Goal: Information Seeking & Learning: Learn about a topic

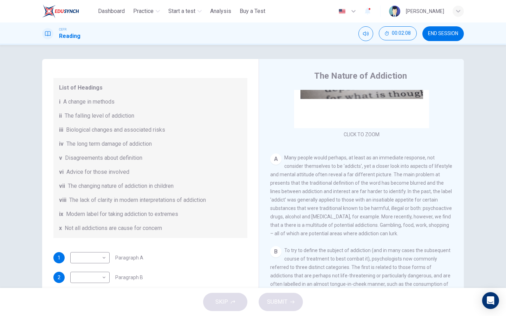
scroll to position [72, 0]
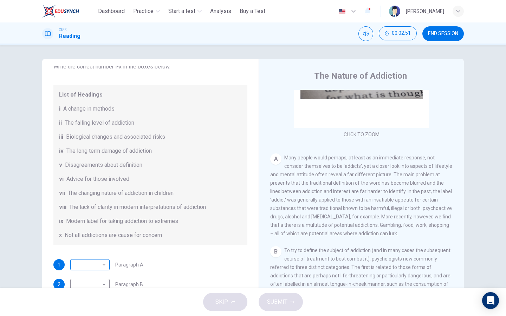
click at [85, 254] on body "This site uses cookies, as explained in our Privacy Policy . If you agree to th…" at bounding box center [253, 158] width 506 height 316
click at [92, 208] on li "i" at bounding box center [89, 203] width 39 height 11
type input "*"
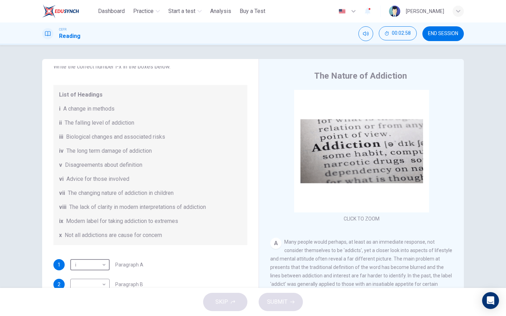
scroll to position [0, 0]
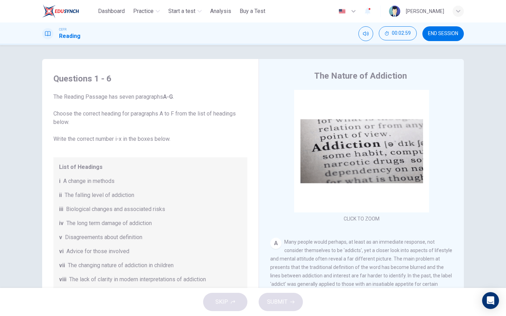
click at [229, 254] on div "SKIP SUBMIT" at bounding box center [253, 302] width 506 height 28
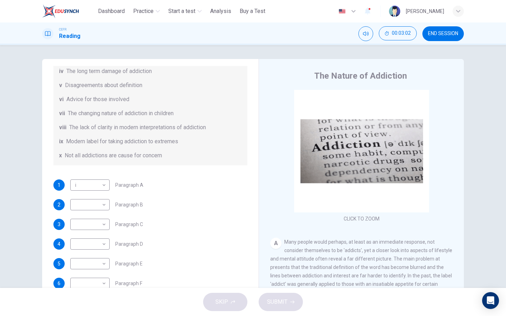
scroll to position [29, 0]
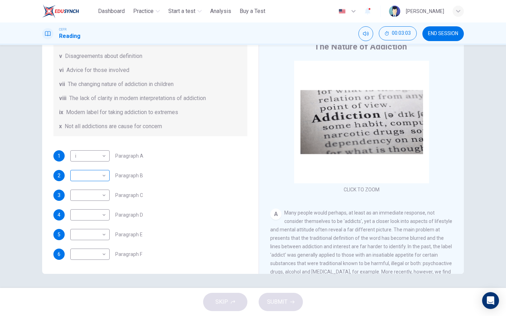
click at [98, 171] on body "This site uses cookies, as explained in our Privacy Policy . If you agree to th…" at bounding box center [253, 158] width 506 height 316
click at [192, 186] on div at bounding box center [253, 158] width 506 height 316
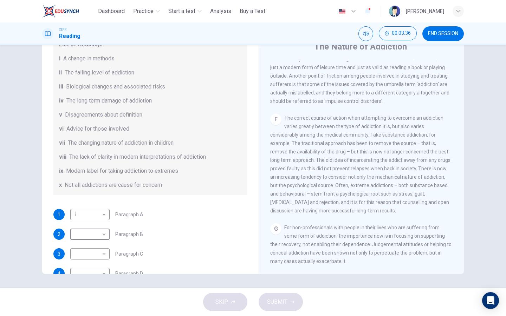
scroll to position [0, 0]
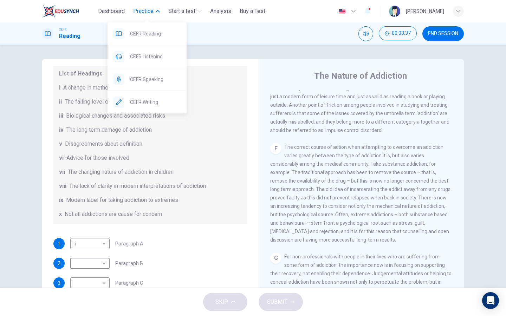
click at [144, 12] on span "Practice" at bounding box center [143, 11] width 20 height 8
click at [142, 32] on span "CEFR Reading" at bounding box center [155, 34] width 51 height 8
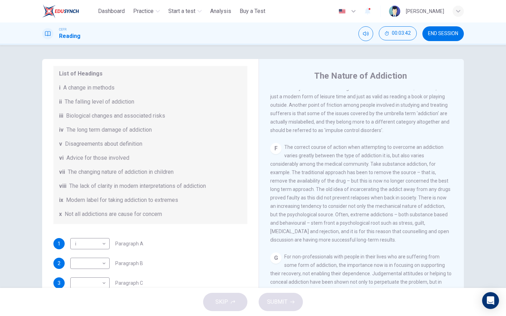
click at [422, 35] on span "END SESSION" at bounding box center [443, 34] width 30 height 6
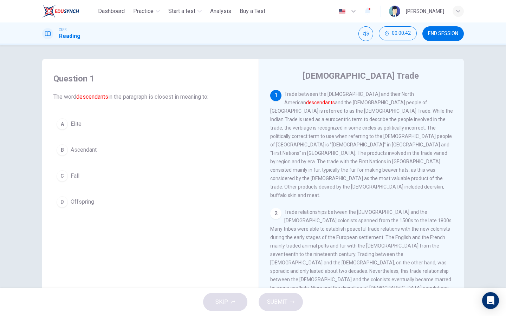
click at [83, 196] on button "D Offspring" at bounding box center [150, 202] width 194 height 18
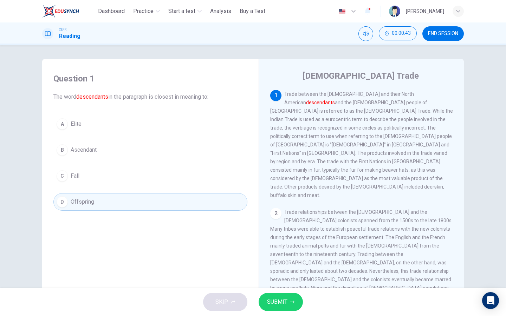
click at [282, 295] on button "SUBMIT" at bounding box center [280, 302] width 44 height 18
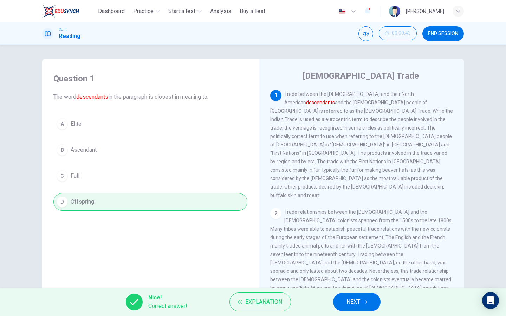
click at [343, 300] on button "NEXT" at bounding box center [356, 302] width 47 height 18
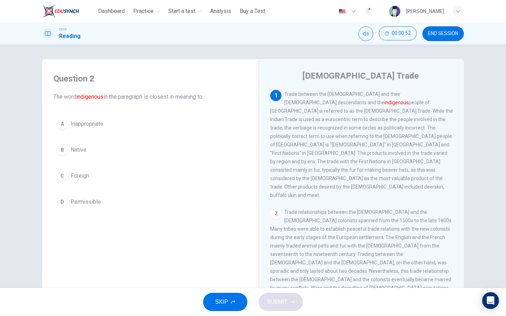
click at [76, 151] on span "Native" at bounding box center [79, 150] width 16 height 8
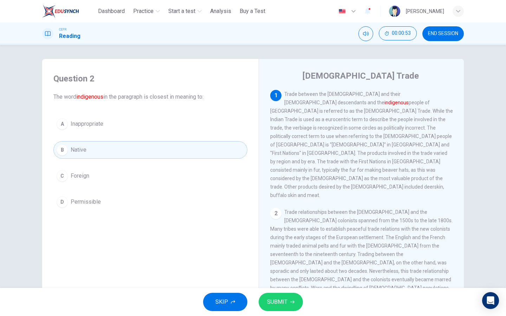
click at [275, 302] on span "SUBMIT" at bounding box center [277, 302] width 20 height 10
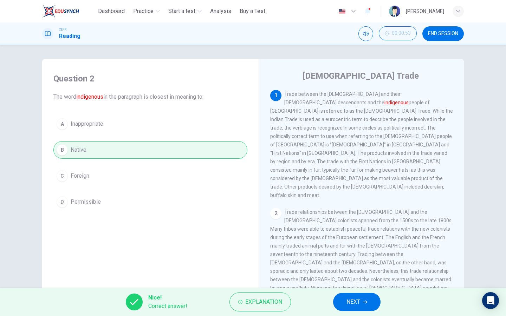
click at [349, 301] on span "NEXT" at bounding box center [353, 302] width 14 height 10
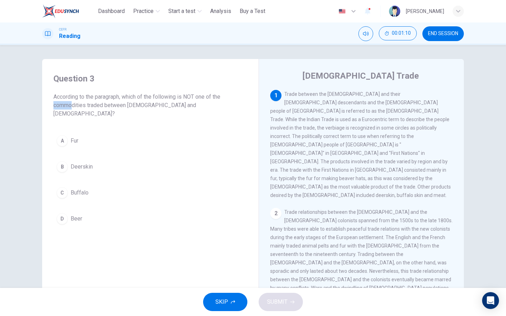
click at [279, 208] on div "2 Trade relationships between the Native Americans and the European colonists s…" at bounding box center [361, 267] width 183 height 118
click at [276, 208] on div "2" at bounding box center [275, 213] width 11 height 11
click at [73, 215] on span "Beer" at bounding box center [77, 219] width 12 height 8
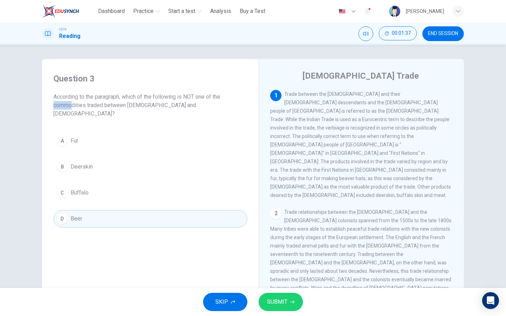
click at [285, 304] on span "SUBMIT" at bounding box center [277, 302] width 20 height 10
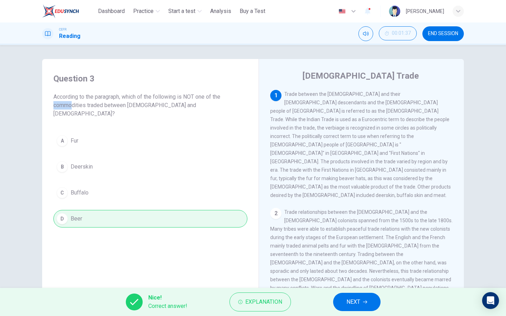
click at [362, 300] on button "NEXT" at bounding box center [356, 302] width 47 height 18
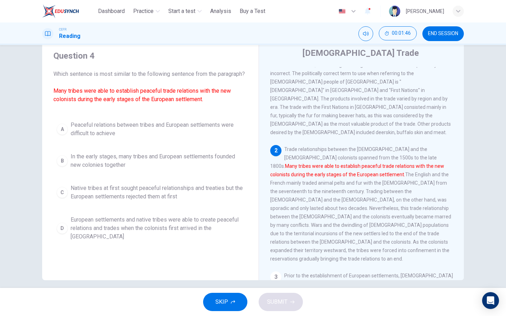
scroll to position [24, 0]
click at [149, 162] on span "In the early stages, many tribes and European settlements founded new colonies …" at bounding box center [157, 160] width 173 height 17
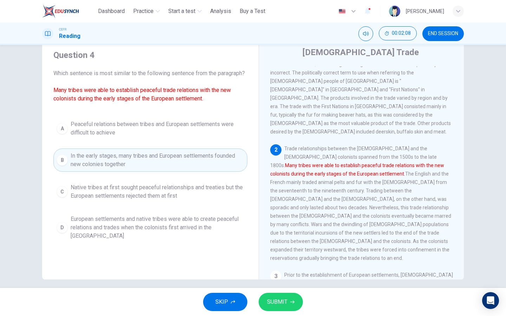
click at [276, 300] on span "SUBMIT" at bounding box center [277, 302] width 20 height 10
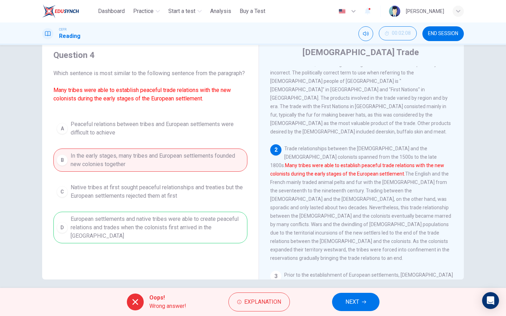
click at [135, 230] on div "A Peaceful relations between tribes and European settlements were difficult to …" at bounding box center [150, 180] width 194 height 126
click at [355, 302] on span "NEXT" at bounding box center [352, 302] width 14 height 10
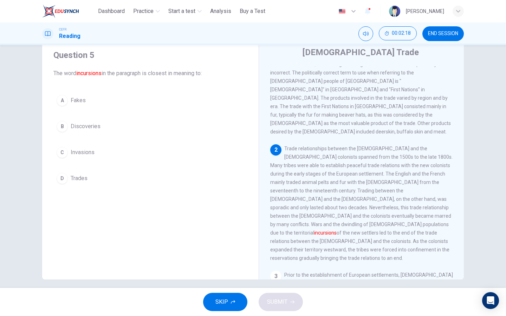
click at [86, 149] on span "Invasions" at bounding box center [83, 152] width 24 height 8
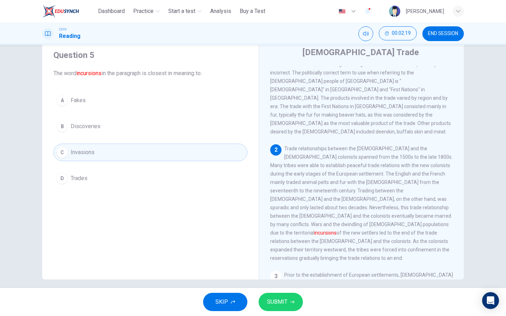
click at [287, 299] on span "SUBMIT" at bounding box center [277, 302] width 20 height 10
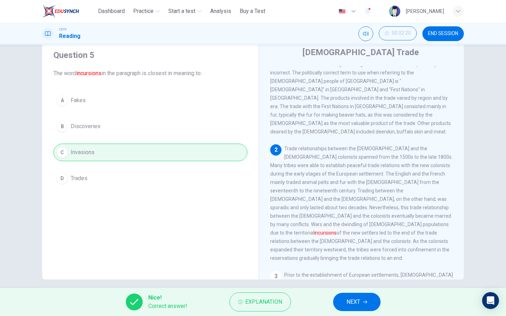
click at [351, 296] on button "NEXT" at bounding box center [356, 302] width 47 height 18
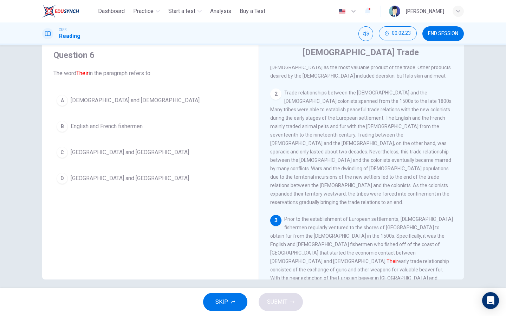
scroll to position [175, 0]
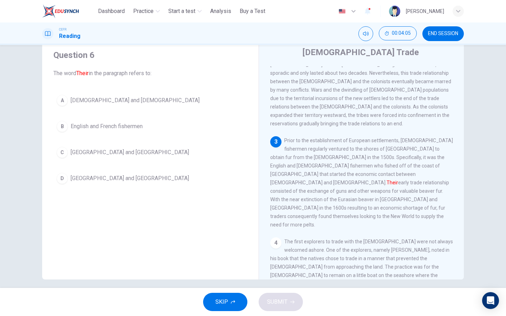
click at [144, 109] on button "A Native Americans and Europeans" at bounding box center [150, 101] width 194 height 18
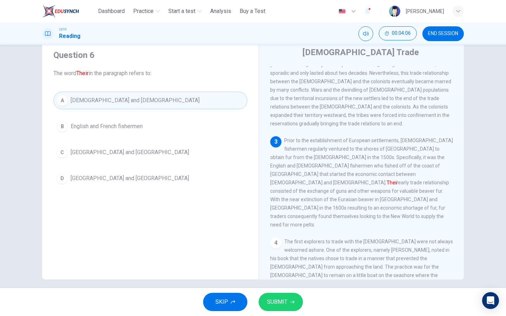
click at [291, 300] on icon "button" at bounding box center [292, 302] width 4 height 4
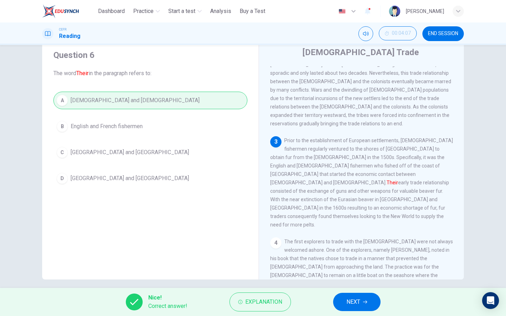
click at [379, 298] on button "NEXT" at bounding box center [356, 302] width 47 height 18
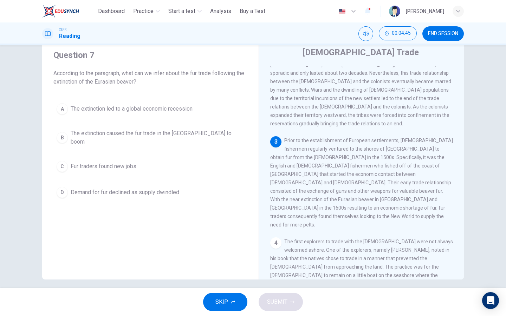
click at [118, 135] on span "The extinction caused the fur trade in the New World to boom" at bounding box center [157, 137] width 173 height 17
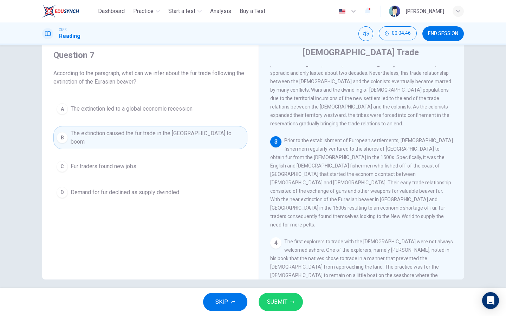
click at [263, 308] on button "SUBMIT" at bounding box center [280, 302] width 44 height 18
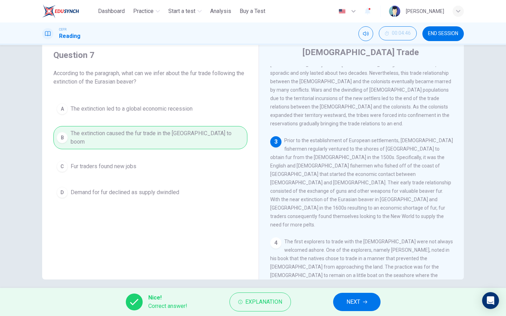
click at [365, 308] on button "NEXT" at bounding box center [356, 302] width 47 height 18
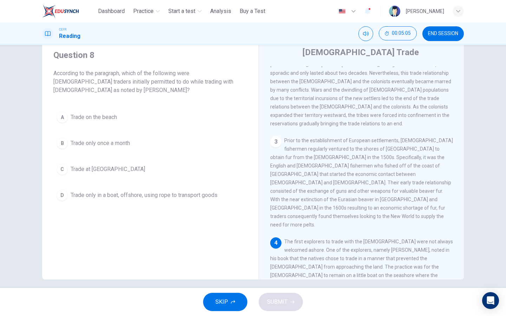
click at [164, 77] on span "According to the paragraph, which of the following were European traders initia…" at bounding box center [150, 81] width 194 height 25
click at [150, 83] on span "According to the paragraph, which of the following were European traders initia…" at bounding box center [150, 81] width 194 height 25
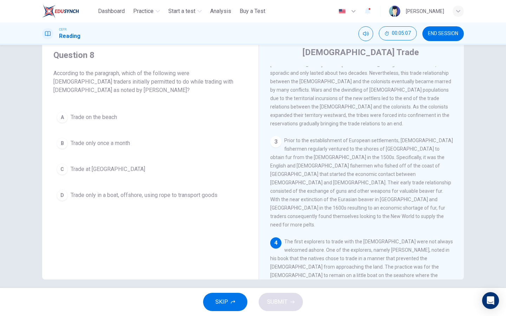
click at [150, 83] on span "According to the paragraph, which of the following were European traders initia…" at bounding box center [150, 81] width 194 height 25
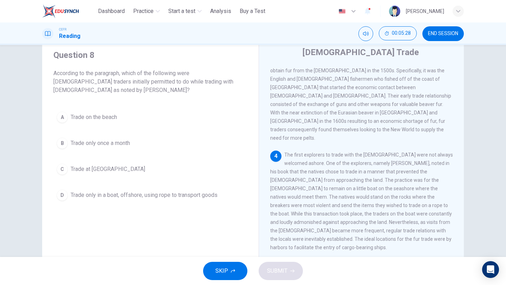
scroll to position [263, 0]
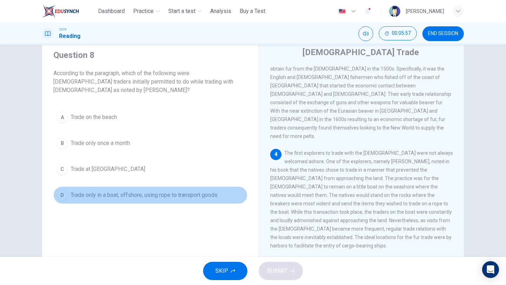
click at [168, 194] on span "Trade only in a boat, offshore, using rope to transport goods" at bounding box center [144, 195] width 147 height 8
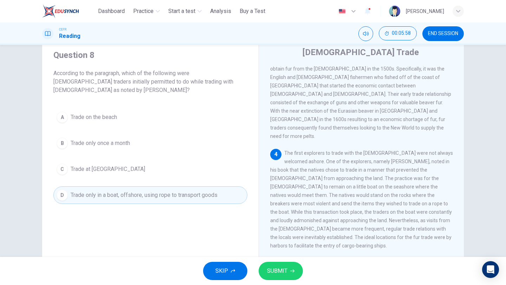
click at [273, 269] on span "SUBMIT" at bounding box center [277, 271] width 20 height 10
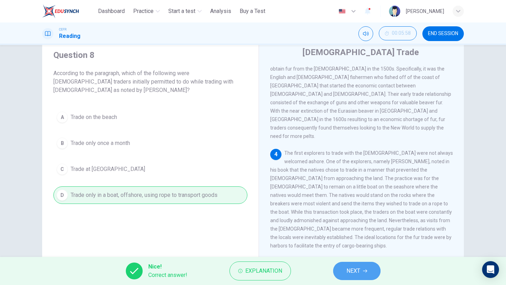
click at [368, 269] on button "NEXT" at bounding box center [356, 271] width 47 height 18
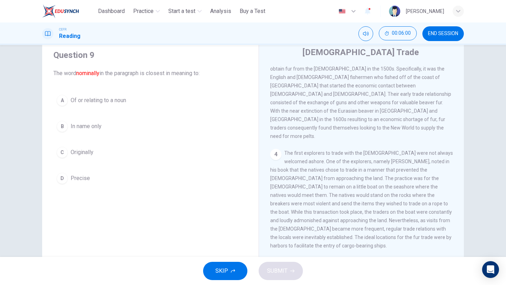
scroll to position [297, 0]
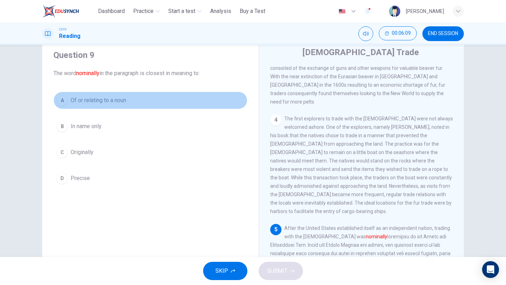
click at [122, 100] on span "Of or relating to a noun" at bounding box center [98, 100] width 55 height 8
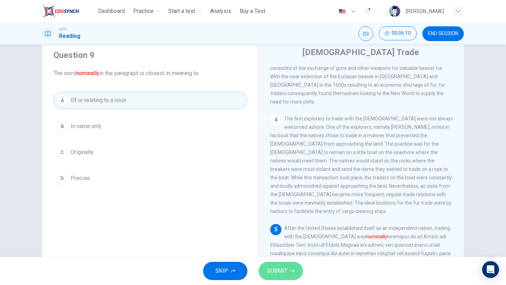
click at [273, 270] on span "SUBMIT" at bounding box center [277, 271] width 20 height 10
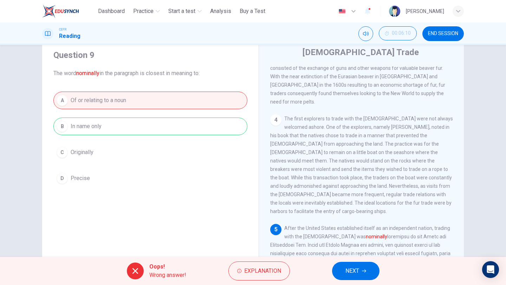
click at [345, 271] on button "NEXT" at bounding box center [355, 271] width 47 height 18
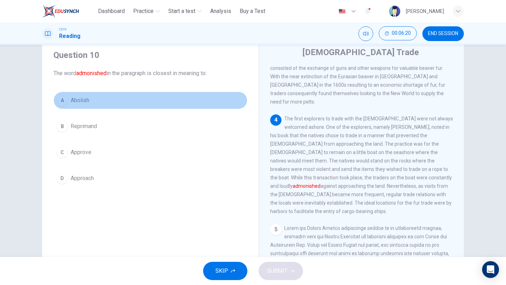
click at [83, 99] on span "Abolish" at bounding box center [80, 100] width 19 height 8
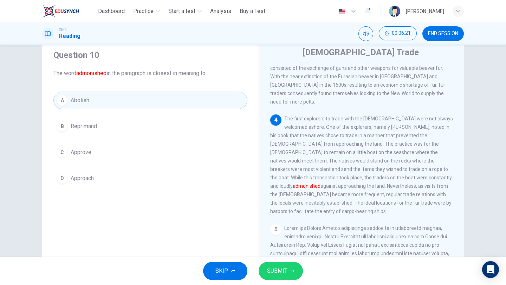
click at [284, 266] on span "SUBMIT" at bounding box center [277, 271] width 20 height 10
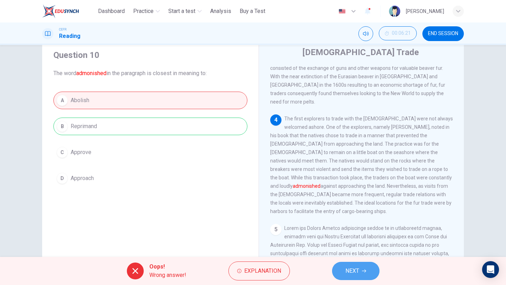
click at [364, 276] on button "NEXT" at bounding box center [355, 271] width 47 height 18
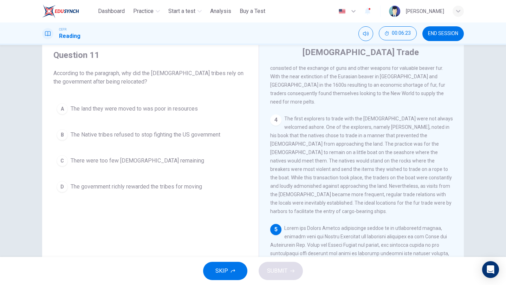
click at [222, 275] on span "SKIP" at bounding box center [221, 271] width 13 height 10
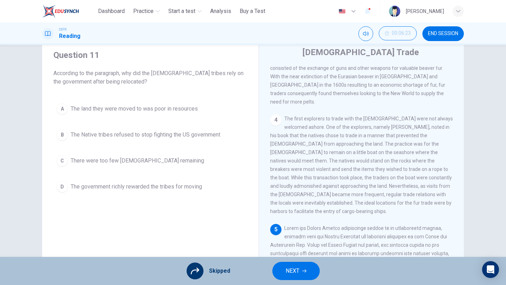
click at [194, 273] on icon at bounding box center [195, 271] width 8 height 8
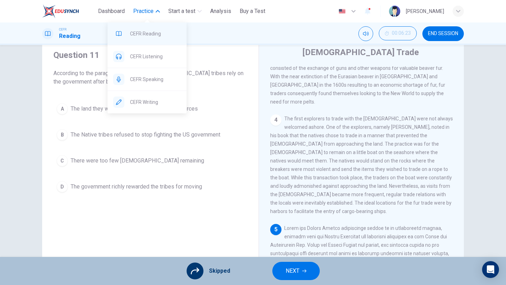
click at [148, 35] on span "CEFR Reading" at bounding box center [155, 34] width 51 height 8
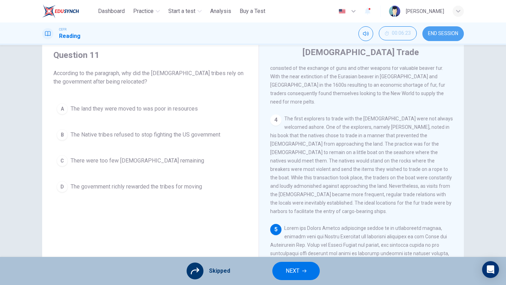
click at [437, 32] on span "END SESSION" at bounding box center [443, 34] width 30 height 6
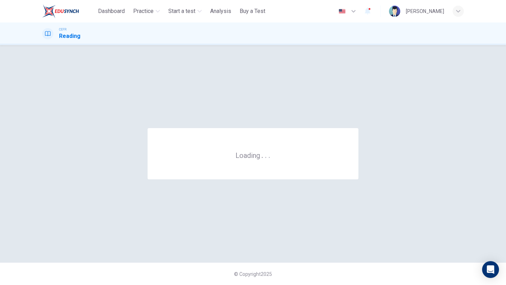
scroll to position [0, 0]
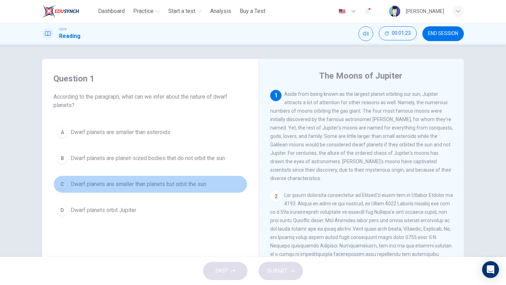
click at [214, 184] on button "C Dwarf planets are smaller than planets but orbit the sun" at bounding box center [150, 185] width 194 height 18
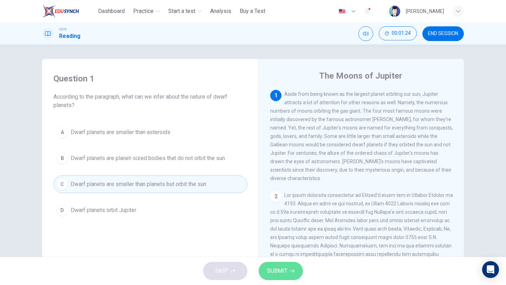
click at [274, 272] on span "SUBMIT" at bounding box center [277, 271] width 20 height 10
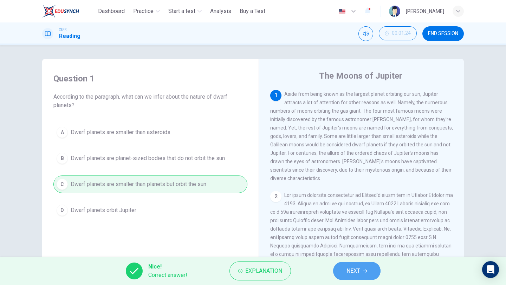
click at [343, 274] on button "NEXT" at bounding box center [356, 271] width 47 height 18
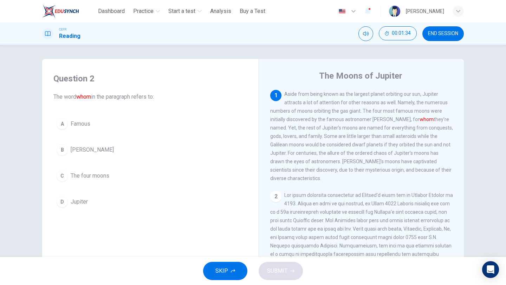
click at [85, 150] on span "Galileo Galilei" at bounding box center [92, 150] width 43 height 8
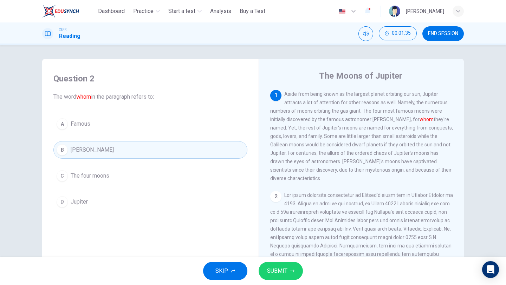
click at [287, 262] on button "SUBMIT" at bounding box center [280, 271] width 44 height 18
click at [287, 262] on div "SKIP SUBMIT" at bounding box center [253, 271] width 506 height 28
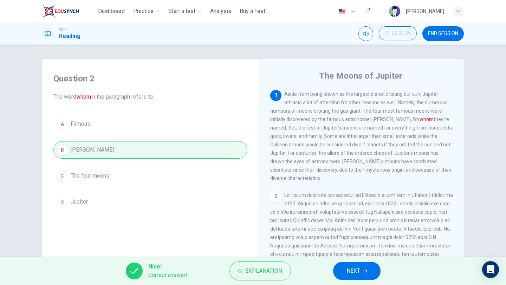
click at [360, 280] on button "NEXT" at bounding box center [356, 271] width 47 height 18
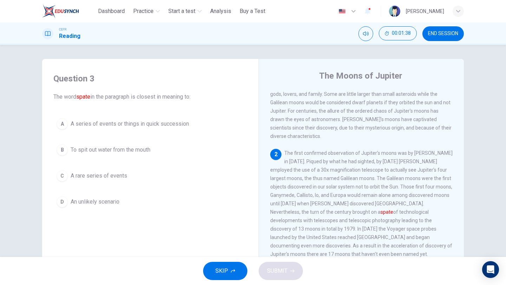
scroll to position [71, 0]
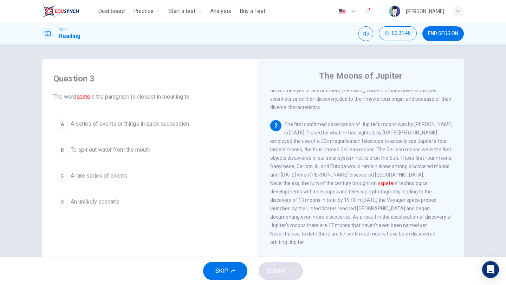
click at [165, 120] on span "A series of events or things in quick succession" at bounding box center [130, 124] width 118 height 8
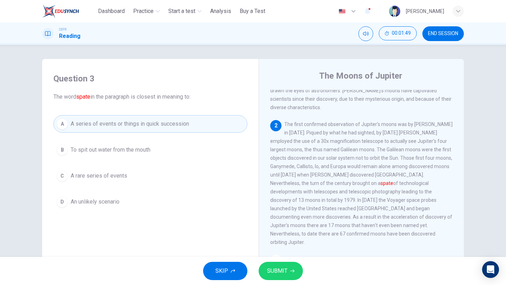
click at [278, 271] on span "SUBMIT" at bounding box center [277, 271] width 20 height 10
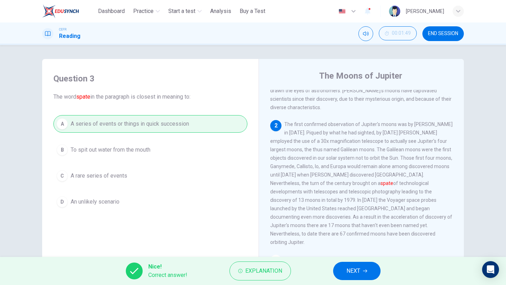
click at [350, 268] on span "NEXT" at bounding box center [353, 271] width 14 height 10
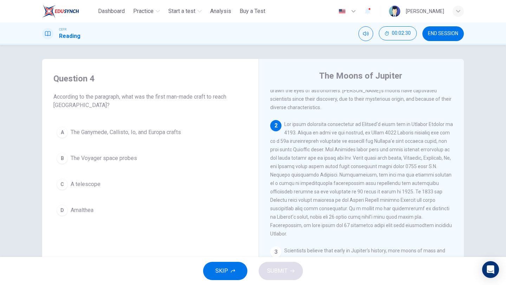
click at [85, 185] on span "A telescope" at bounding box center [86, 184] width 30 height 8
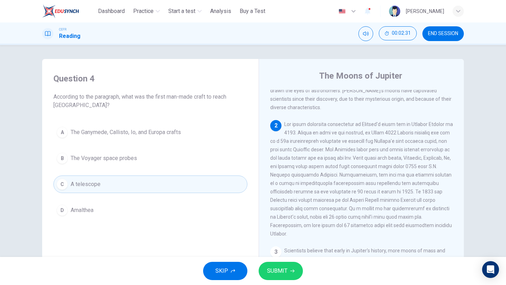
click at [269, 267] on span "SUBMIT" at bounding box center [277, 271] width 20 height 10
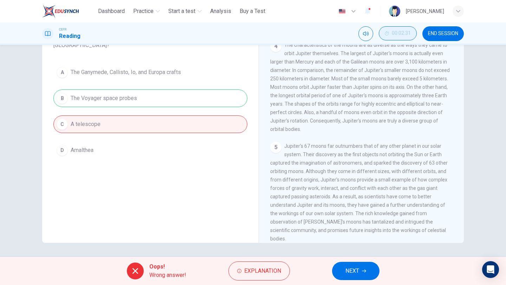
scroll to position [75, 0]
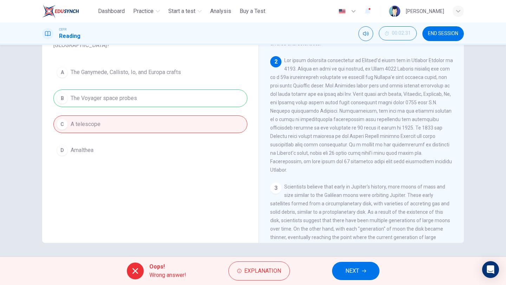
click at [351, 136] on span at bounding box center [361, 115] width 183 height 115
click at [252, 268] on span "Explanation" at bounding box center [262, 271] width 37 height 10
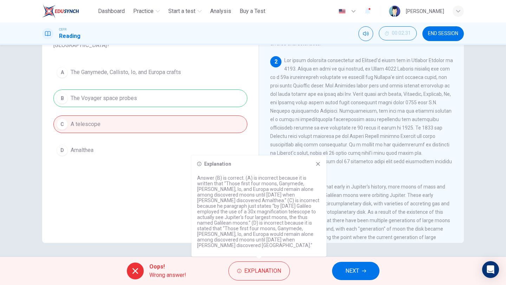
click at [318, 167] on icon at bounding box center [318, 164] width 6 height 6
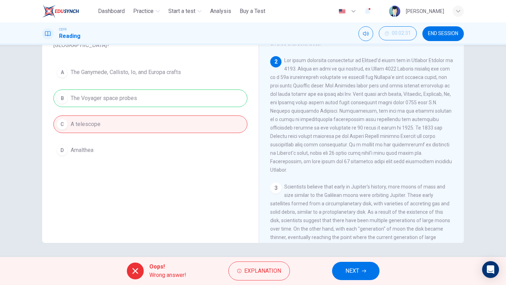
click at [341, 260] on div "Oops! Wrong answer! Explanation NEXT" at bounding box center [253, 271] width 506 height 28
click at [341, 266] on button "NEXT" at bounding box center [355, 271] width 47 height 18
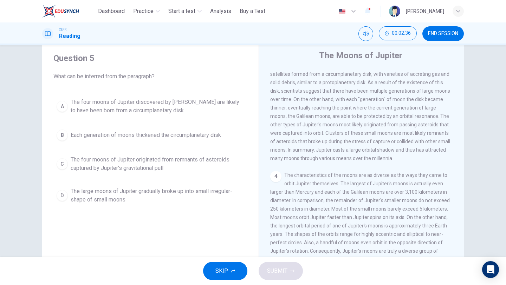
scroll to position [217, 0]
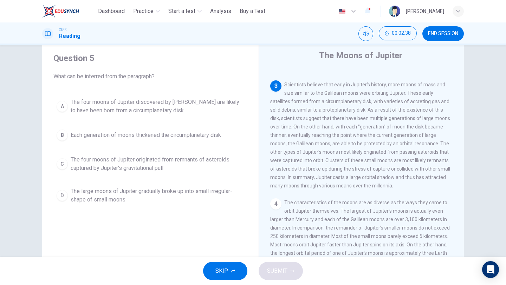
click at [437, 31] on span "END SESSION" at bounding box center [443, 34] width 30 height 6
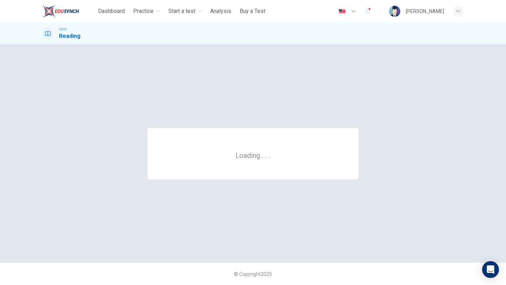
scroll to position [0, 0]
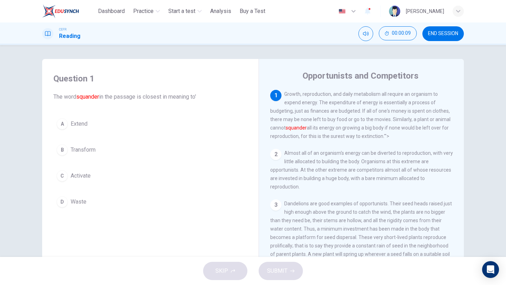
click at [417, 36] on div "00:00:09 END SESSION" at bounding box center [410, 33] width 105 height 15
click at [426, 34] on button "END SESSION" at bounding box center [442, 33] width 41 height 15
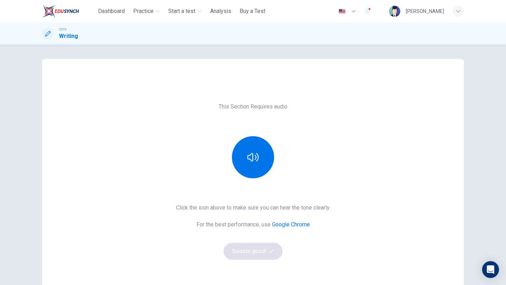
click at [66, 18] on div "Dashboard Practice Start a test Analysis Buy a Test English ** ​ IFFAH ILLINA B…" at bounding box center [252, 11] width 421 height 22
click at [65, 9] on img at bounding box center [60, 11] width 37 height 14
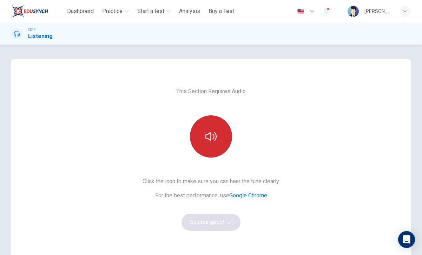
click at [207, 127] on button "button" at bounding box center [211, 136] width 42 height 42
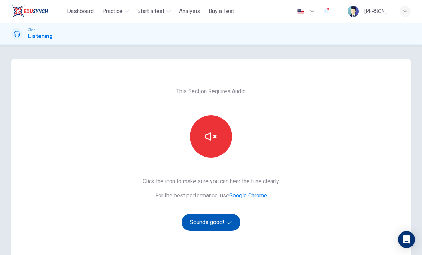
click at [199, 222] on button "Sounds good!" at bounding box center [211, 222] width 59 height 17
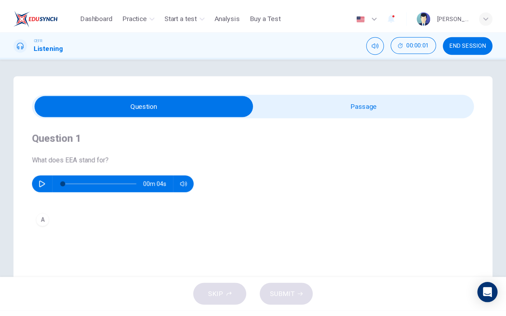
scroll to position [37, 0]
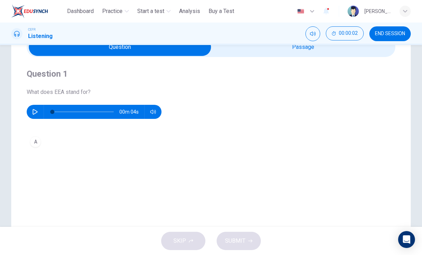
click at [278, 60] on div "Question 1 What does EEA stand for? 00m 04s A" at bounding box center [211, 109] width 369 height 105
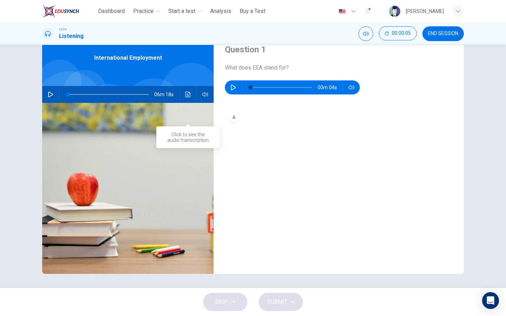
scroll to position [0, 0]
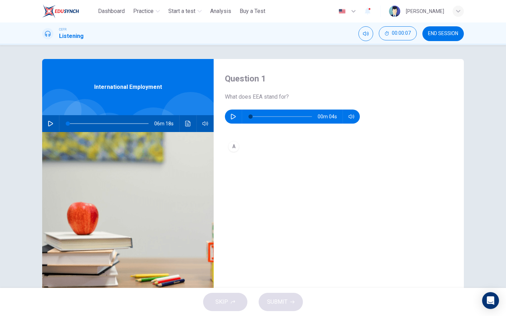
click at [48, 120] on button "button" at bounding box center [50, 123] width 11 height 17
click at [267, 174] on div "Question 1 What does EEA stand for? 00m 04s A" at bounding box center [339, 181] width 250 height 244
type input "*"
click at [234, 116] on icon "button" at bounding box center [233, 117] width 6 height 6
type input "*"
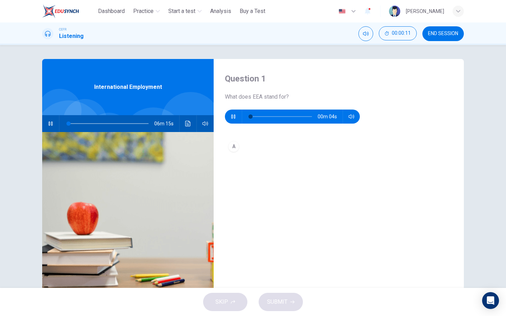
type input "*"
click at [234, 116] on icon "button" at bounding box center [233, 117] width 6 height 6
type input "*"
click at [231, 145] on div "A" at bounding box center [233, 146] width 11 height 11
type input "*"
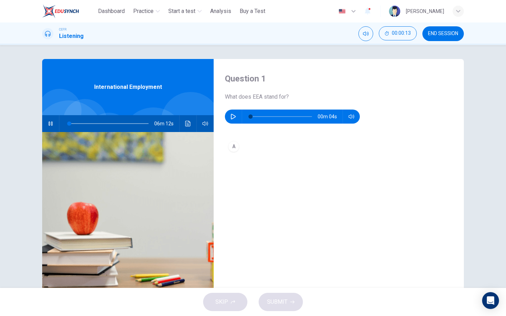
type input "*"
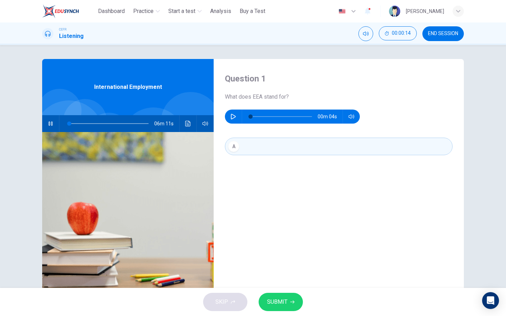
click at [246, 166] on div "A" at bounding box center [339, 154] width 228 height 32
click at [237, 149] on div "A" at bounding box center [233, 146] width 11 height 11
type input "*"
click at [185, 125] on icon "Click to see the audio transcription" at bounding box center [188, 124] width 6 height 6
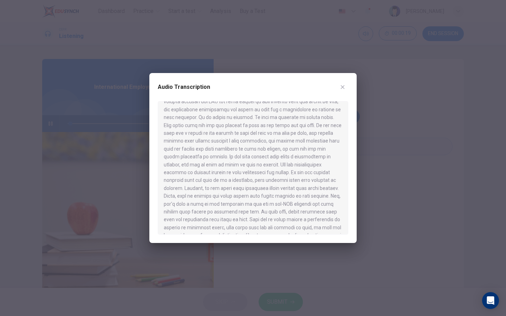
scroll to position [379, 0]
click at [346, 83] on button "button" at bounding box center [342, 86] width 11 height 11
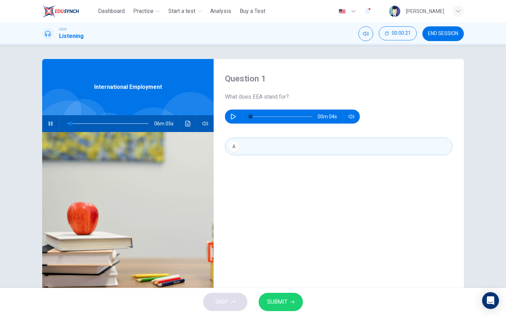
click at [109, 123] on span at bounding box center [108, 124] width 81 height 10
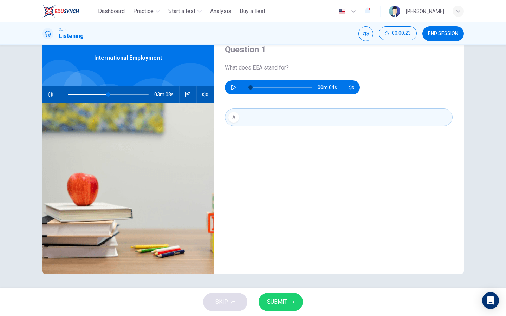
type input "**"
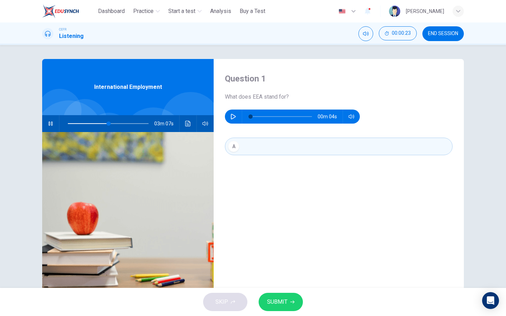
type input "*"
type input "**"
type input "*"
click at [140, 123] on span at bounding box center [108, 123] width 81 height 1
click at [55, 123] on button "button" at bounding box center [50, 123] width 11 height 17
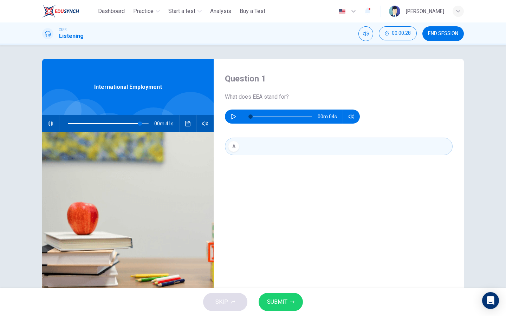
type input "**"
click at [233, 114] on icon "button" at bounding box center [233, 117] width 6 height 6
type input "**"
click at [268, 254] on span "SUBMIT" at bounding box center [277, 302] width 20 height 10
type input "**"
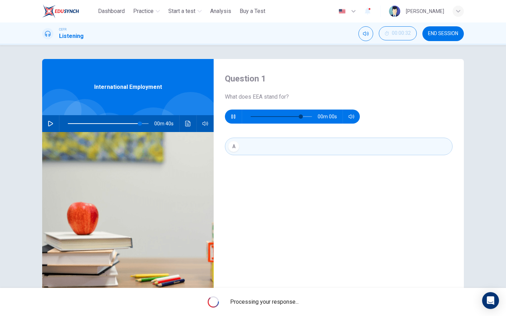
type input "*"
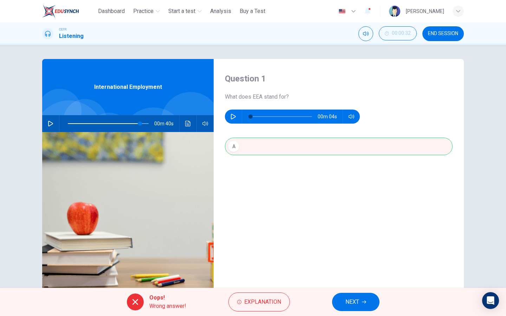
scroll to position [29, 0]
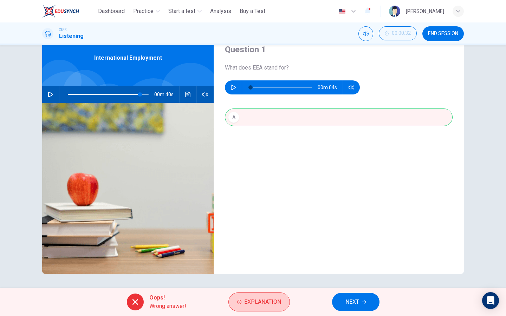
click at [254, 254] on span "Explanation" at bounding box center [262, 302] width 37 height 10
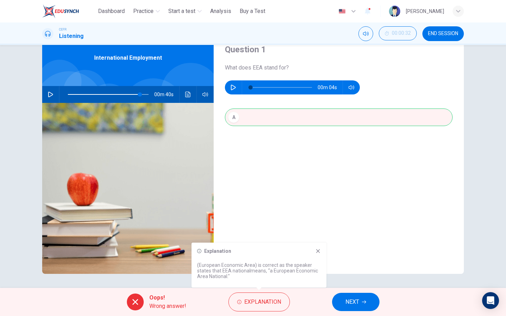
click at [355, 254] on span "NEXT" at bounding box center [352, 302] width 14 height 10
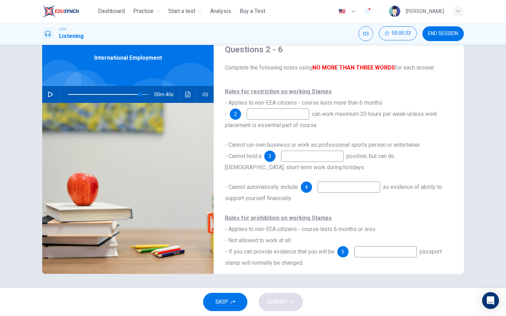
click at [291, 136] on div "Rules for restriction on working Stamps - Applies to non-EEA citizens - course …" at bounding box center [339, 200] width 228 height 228
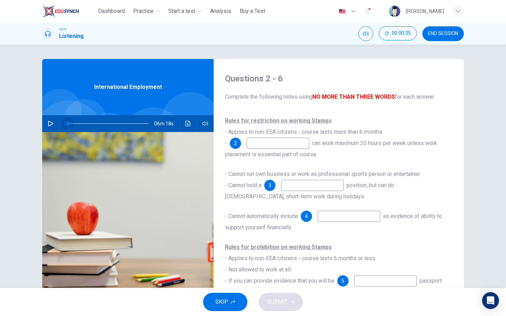
drag, startPoint x: 139, startPoint y: 122, endPoint x: 53, endPoint y: 122, distance: 86.0
click at [53, 122] on div "06m 18s" at bounding box center [127, 123] width 171 height 17
click at [50, 122] on icon "button" at bounding box center [50, 124] width 5 height 6
click at [252, 141] on input at bounding box center [278, 143] width 63 height 11
click at [190, 127] on button "Click to see the audio transcription" at bounding box center [187, 123] width 11 height 17
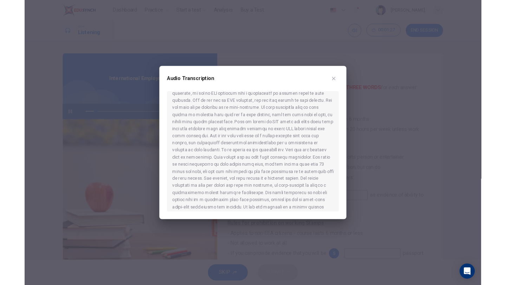
scroll to position [56, 0]
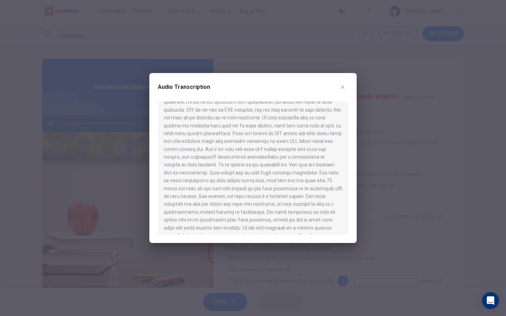
click at [343, 81] on button "button" at bounding box center [342, 86] width 11 height 11
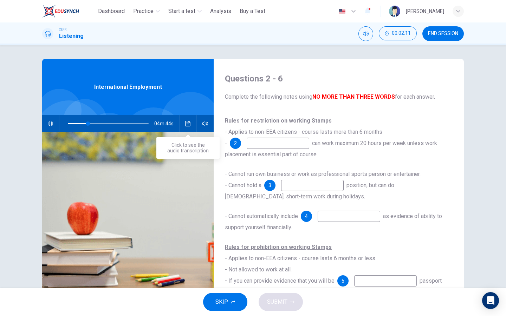
click at [187, 126] on icon "Click to see the audio transcription" at bounding box center [188, 124] width 6 height 6
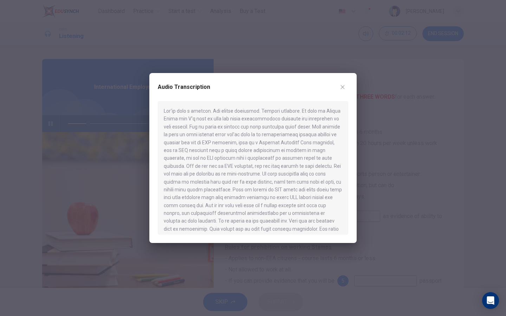
type input "**"
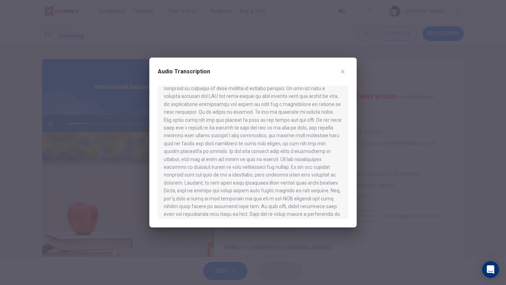
scroll to position [398, 0]
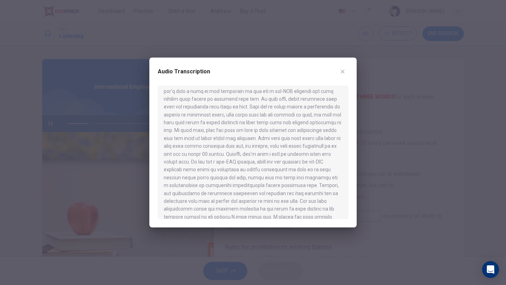
click at [340, 72] on icon "button" at bounding box center [343, 72] width 6 height 6
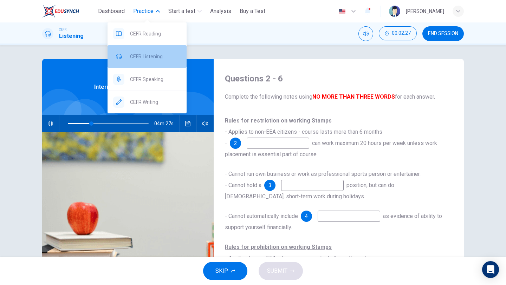
click at [151, 58] on span "CEFR Listening" at bounding box center [155, 56] width 51 height 8
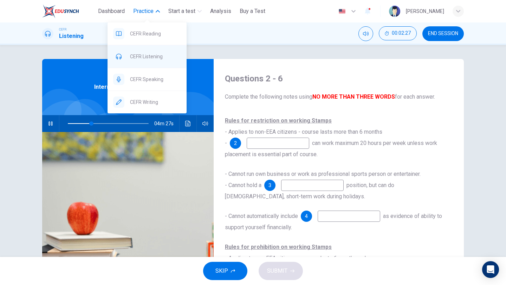
type input "**"
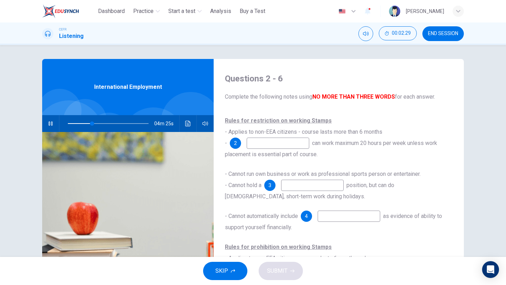
click at [422, 27] on button "END SESSION" at bounding box center [442, 33] width 41 height 15
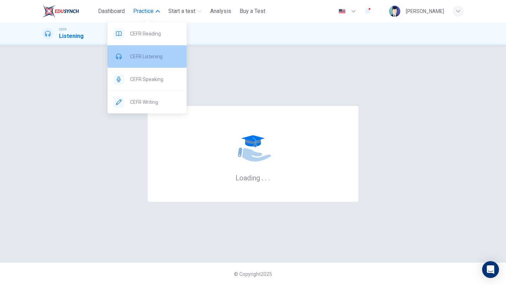
click at [144, 56] on span "CEFR Listening" at bounding box center [155, 56] width 51 height 8
click at [144, 58] on span "CEFR Listening" at bounding box center [155, 56] width 51 height 8
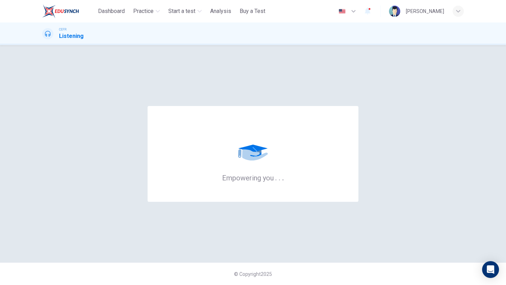
click at [59, 9] on img at bounding box center [60, 11] width 37 height 14
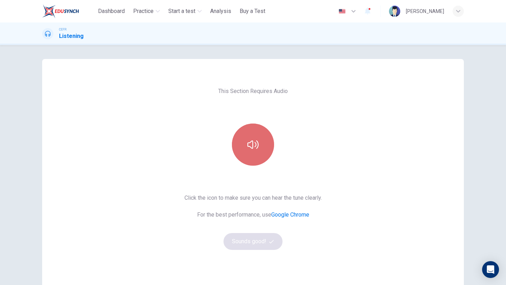
click at [261, 132] on button "button" at bounding box center [253, 145] width 42 height 42
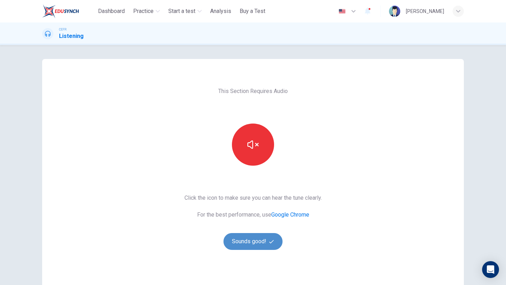
click at [248, 239] on button "Sounds good!" at bounding box center [252, 241] width 59 height 17
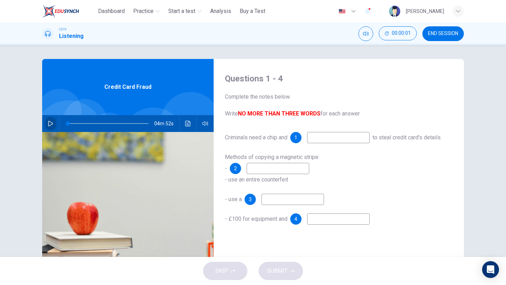
click at [53, 122] on icon "button" at bounding box center [51, 124] width 6 height 6
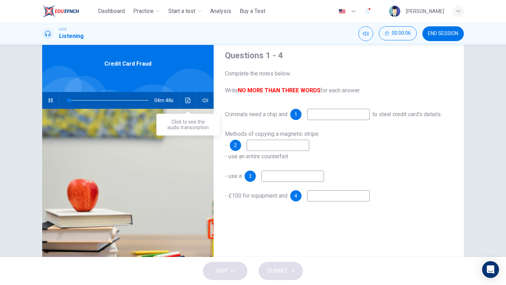
click at [186, 102] on icon "Click to see the audio transcription" at bounding box center [187, 101] width 5 height 6
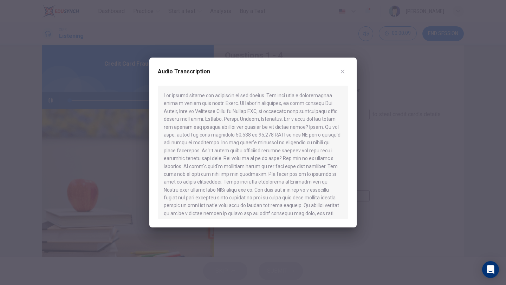
click at [345, 66] on button "button" at bounding box center [342, 71] width 11 height 11
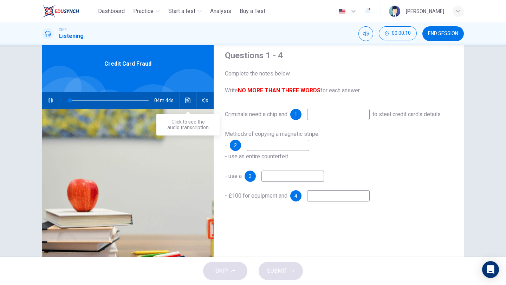
click at [182, 100] on button "Click to see the audio transcription" at bounding box center [187, 100] width 11 height 17
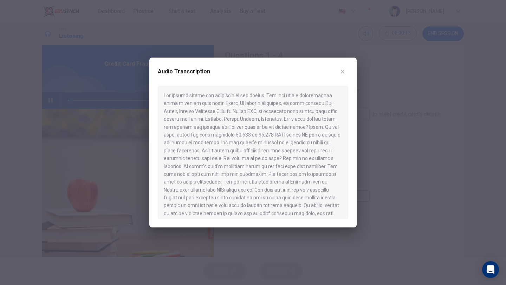
click at [342, 70] on icon "button" at bounding box center [343, 72] width 6 height 6
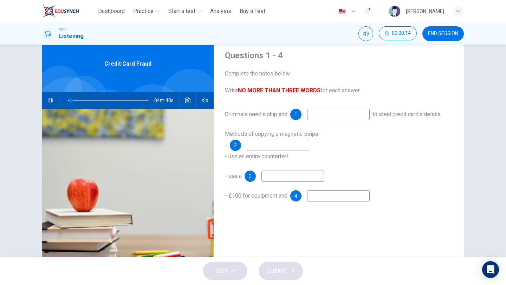
type input "*"
click at [333, 116] on input at bounding box center [338, 114] width 63 height 11
type input "***"
type input "*"
type input "***"
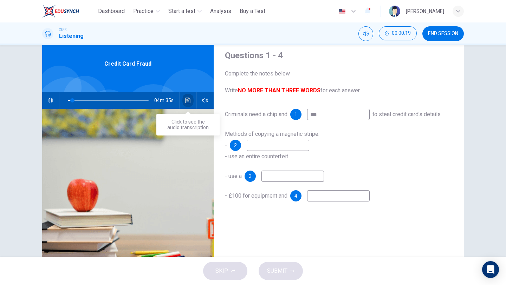
click at [186, 100] on icon "Click to see the audio transcription" at bounding box center [188, 101] width 6 height 6
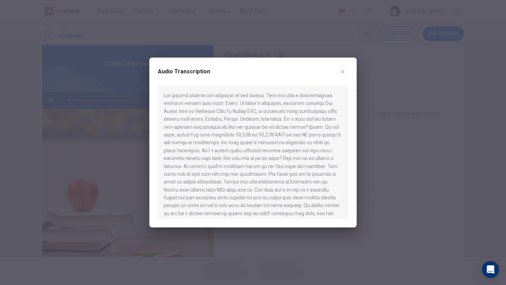
click at [370, 109] on div at bounding box center [253, 142] width 506 height 285
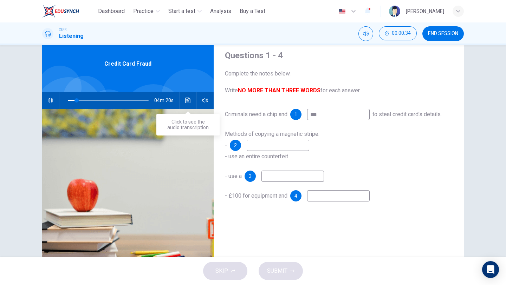
click at [194, 102] on div "04m 20s" at bounding box center [127, 100] width 171 height 17
click at [191, 102] on button "Click to see the audio transcription" at bounding box center [187, 100] width 11 height 17
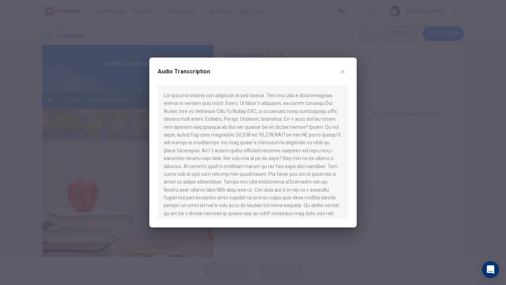
click at [343, 70] on icon "button" at bounding box center [343, 72] width 6 height 6
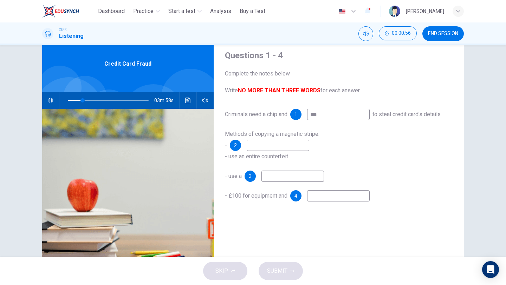
click at [258, 141] on input at bounding box center [278, 145] width 63 height 11
type input "**"
type input "****"
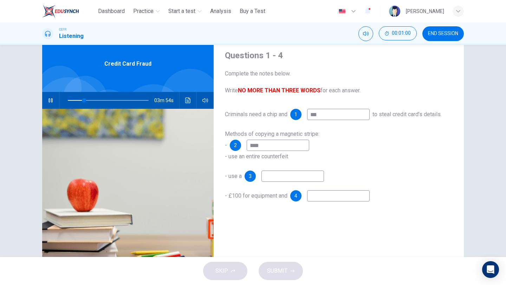
type input "**"
type input "**********"
type input "**"
type input "**********"
type input "**"
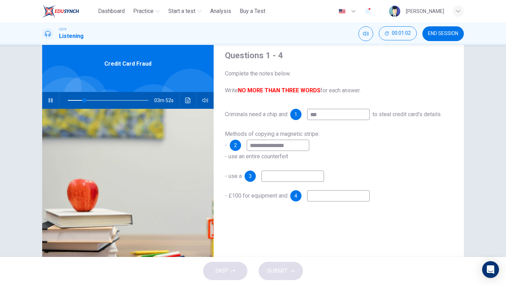
type input "**********"
type input "**"
type input "**********"
click at [188, 102] on icon "Click to see the audio transcription" at bounding box center [188, 101] width 6 height 6
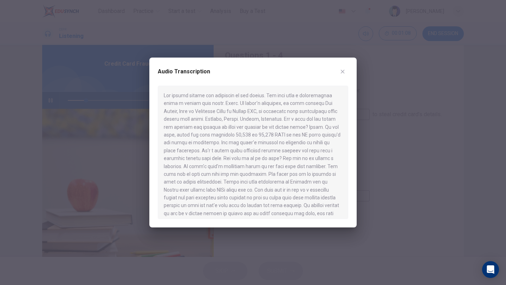
click at [376, 136] on div at bounding box center [253, 142] width 506 height 285
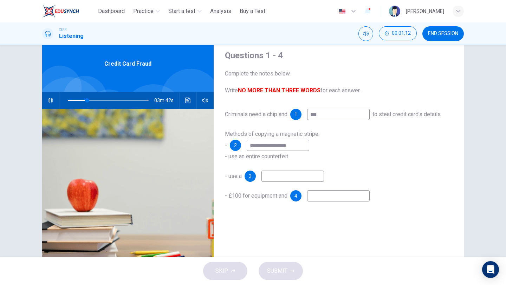
click at [183, 101] on button "Click to see the audio transcription" at bounding box center [187, 100] width 11 height 17
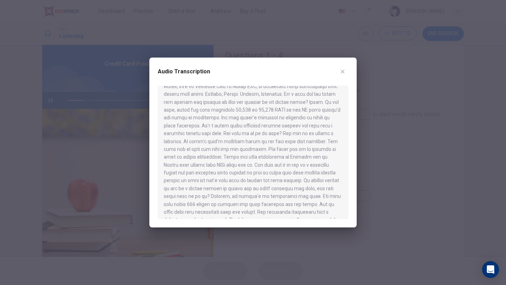
scroll to position [28, 0]
click at [343, 71] on icon "button" at bounding box center [343, 72] width 4 height 4
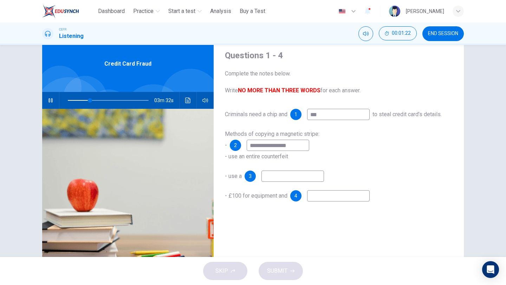
click at [295, 175] on input at bounding box center [292, 176] width 63 height 11
click at [191, 101] on button "Click to see the audio transcription" at bounding box center [187, 100] width 11 height 17
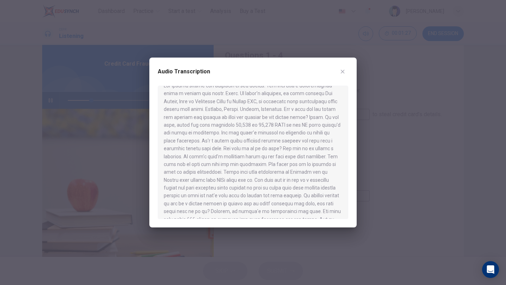
scroll to position [15, 0]
click at [385, 173] on div at bounding box center [253, 142] width 506 height 285
type input "**"
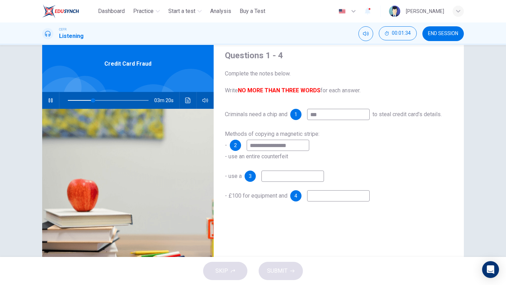
click at [315, 174] on input at bounding box center [292, 176] width 63 height 11
type input "*"
type input "**"
type input "*"
type input "**"
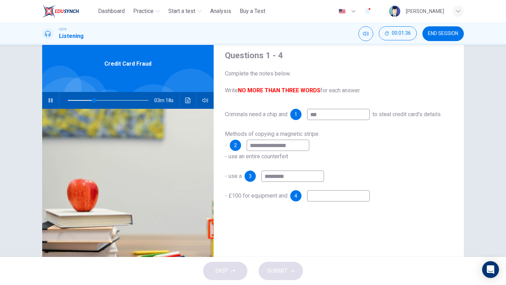
type input "**********"
type input "**"
type input "**********"
type input "**"
type input "**********"
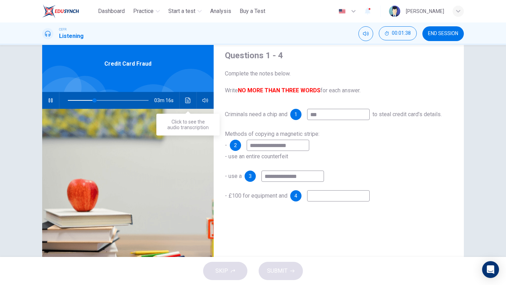
click at [186, 99] on icon "Click to see the audio transcription" at bounding box center [188, 101] width 6 height 6
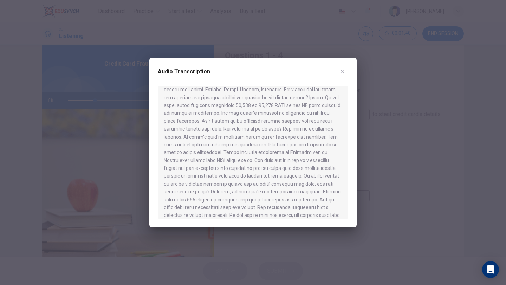
scroll to position [87, 0]
click at [349, 68] on div "Audio Transcription" at bounding box center [252, 143] width 207 height 170
click at [347, 70] on button "button" at bounding box center [342, 71] width 11 height 11
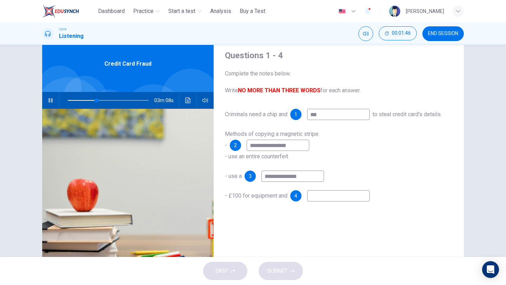
click at [327, 195] on input at bounding box center [338, 195] width 63 height 11
type input "**"
type input "*"
type input "**"
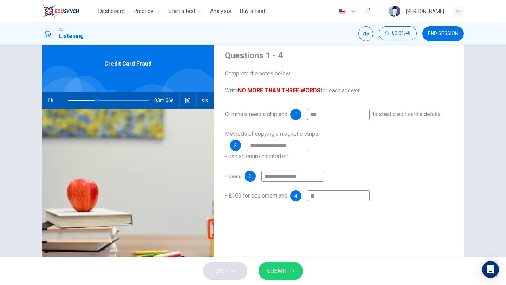
type input "**"
type input "***"
type input "**"
type input "***"
type input "**"
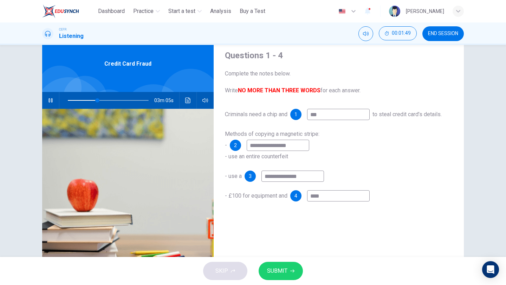
type input "*****"
type input "**"
type input "******"
type input "**"
type input "*******"
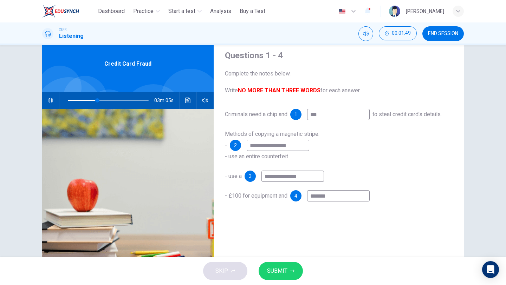
type input "**"
type input "********"
type input "**"
type input "*********"
type input "**"
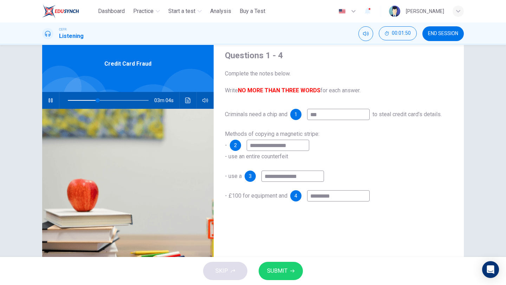
type input "*********"
click at [286, 273] on span "SUBMIT" at bounding box center [277, 271] width 20 height 10
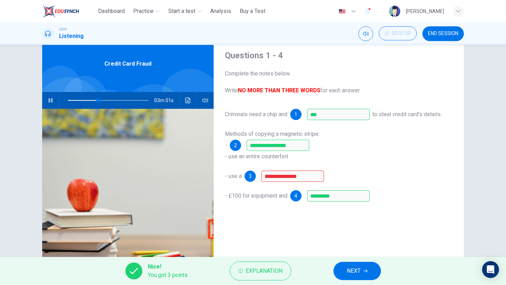
scroll to position [60, 0]
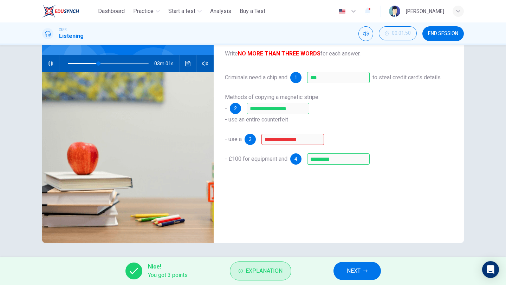
click at [259, 267] on span "Explanation" at bounding box center [263, 271] width 37 height 10
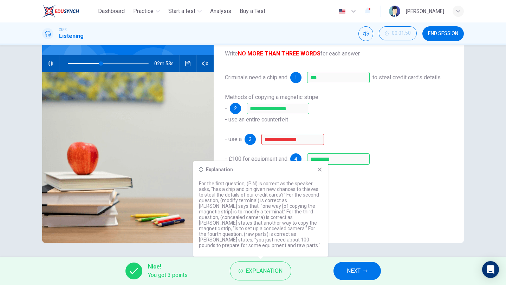
click at [323, 176] on div "Explanation For the first question, (PIN) is correct as the speaker asks, "has …" at bounding box center [260, 209] width 135 height 96
click at [347, 274] on span "NEXT" at bounding box center [354, 271] width 14 height 10
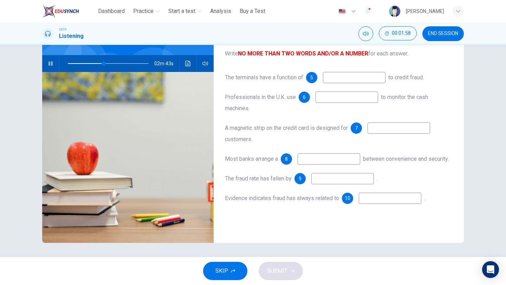
click at [51, 61] on icon "button" at bounding box center [51, 64] width 6 height 6
type input "**"
click at [444, 30] on button "END SESSION" at bounding box center [442, 33] width 41 height 15
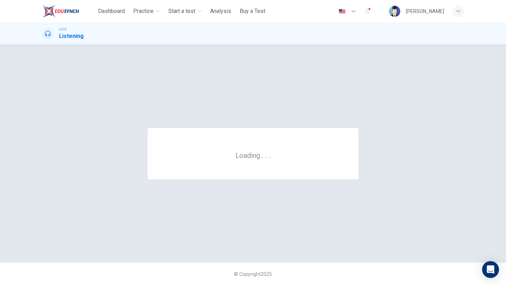
scroll to position [0, 0]
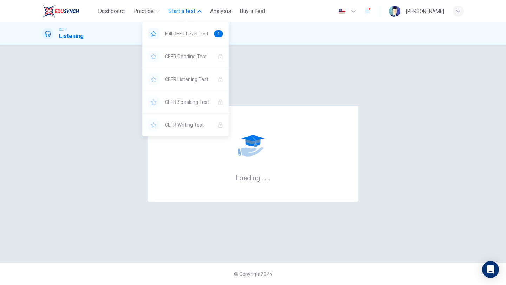
click at [188, 12] on span "Start a test" at bounding box center [181, 11] width 27 height 8
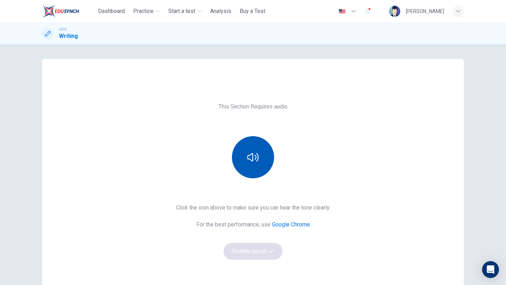
click at [257, 149] on button "button" at bounding box center [253, 157] width 42 height 42
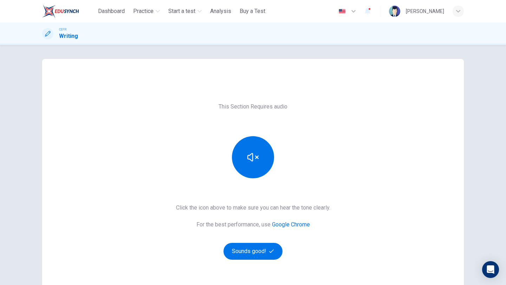
click at [262, 242] on div "Click the icon above to make sure you can hear the tone clearly. For the best p…" at bounding box center [253, 232] width 154 height 56
click at [262, 249] on button "Sounds good!" at bounding box center [252, 251] width 59 height 17
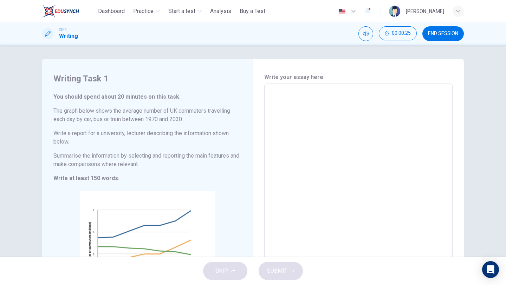
scroll to position [4, 0]
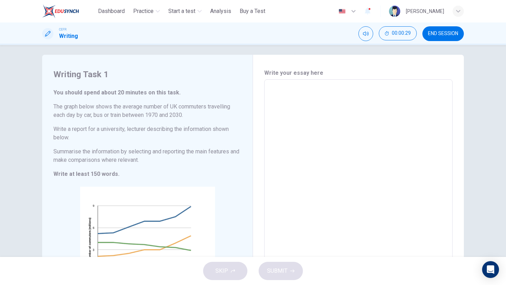
click at [433, 31] on span "END SESSION" at bounding box center [443, 34] width 30 height 6
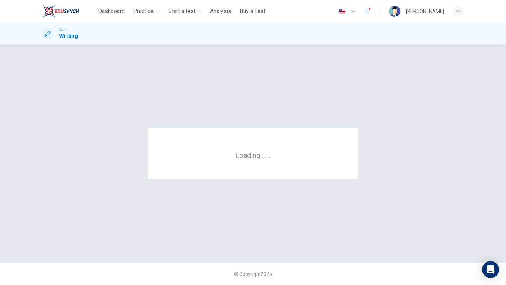
scroll to position [0, 0]
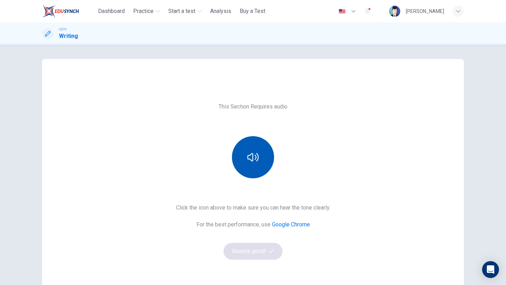
click at [260, 157] on button "button" at bounding box center [253, 157] width 42 height 42
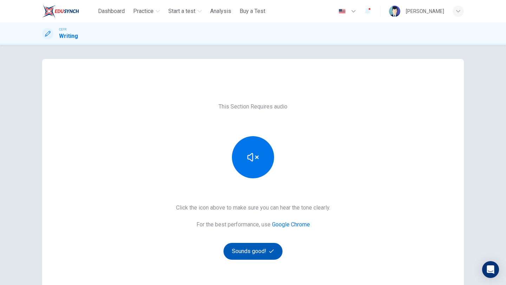
click at [254, 251] on button "Sounds good!" at bounding box center [252, 251] width 59 height 17
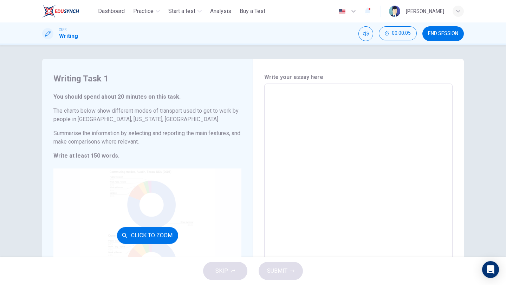
click at [151, 179] on div "Click to Zoom" at bounding box center [147, 236] width 188 height 134
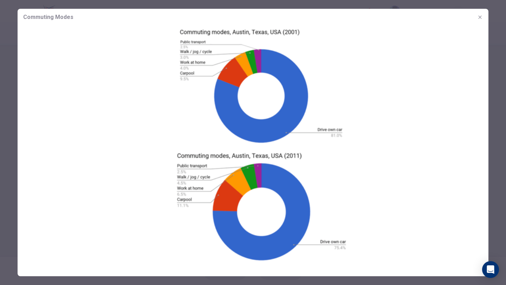
click at [497, 144] on div at bounding box center [253, 142] width 506 height 285
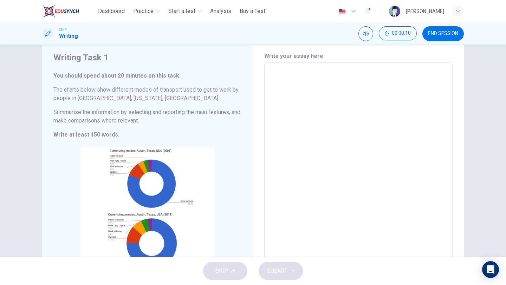
scroll to position [26, 0]
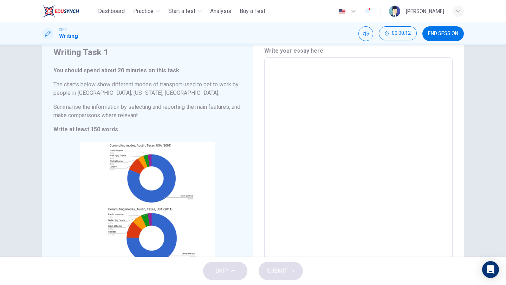
drag, startPoint x: 151, startPoint y: 117, endPoint x: 85, endPoint y: 87, distance: 72.8
click at [85, 87] on div "You should spend about 20 minutes on this task. The charts below show different…" at bounding box center [147, 99] width 188 height 67
click at [85, 84] on h6 "The charts below show different modes of transport used to get to work by peopl…" at bounding box center [147, 88] width 188 height 17
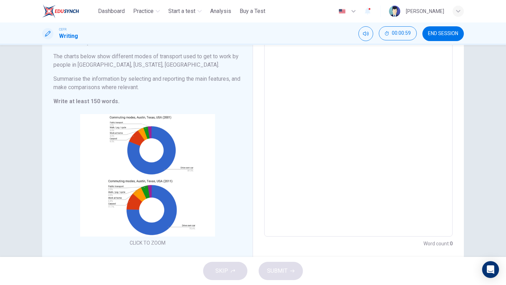
scroll to position [55, 0]
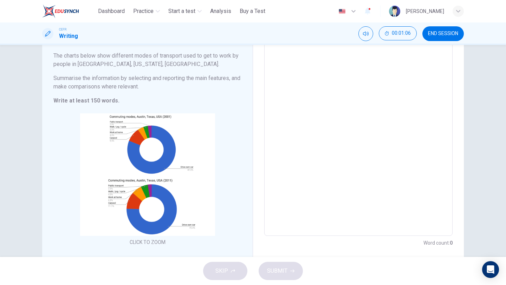
click at [149, 78] on h6 "Summarise the information by selecting and reporting the main features, and mak…" at bounding box center [147, 82] width 188 height 17
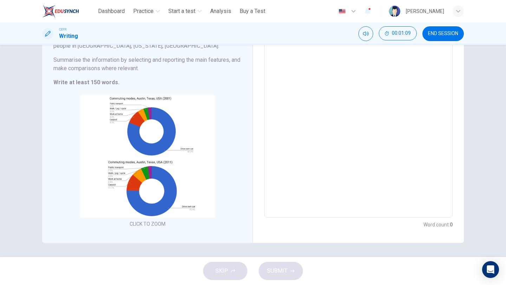
scroll to position [0, 0]
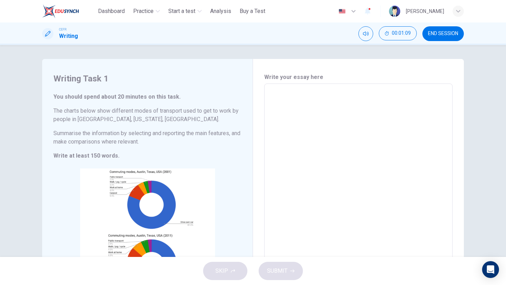
click at [443, 38] on button "END SESSION" at bounding box center [442, 33] width 41 height 15
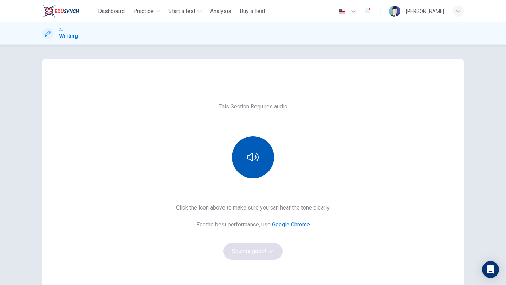
click at [237, 153] on button "button" at bounding box center [253, 157] width 42 height 42
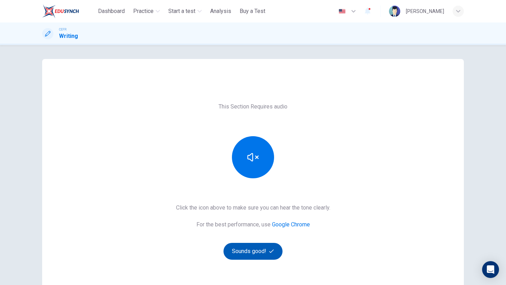
click at [245, 249] on button "Sounds good!" at bounding box center [252, 251] width 59 height 17
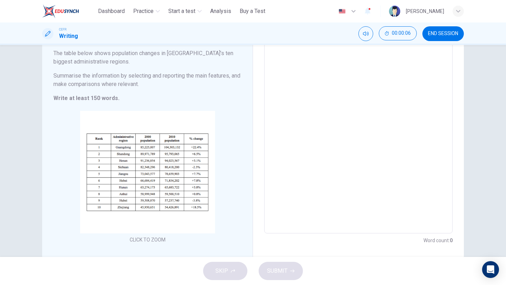
scroll to position [34, 0]
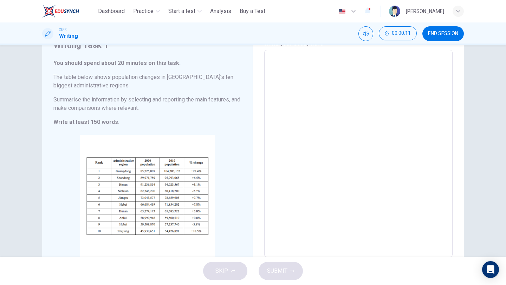
click at [111, 104] on h6 "Summarise the information by selecting and reporting the main features, and mak…" at bounding box center [147, 104] width 188 height 17
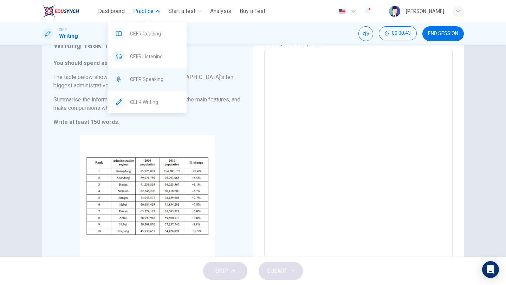
click at [146, 76] on span "CEFR Speaking" at bounding box center [155, 79] width 51 height 8
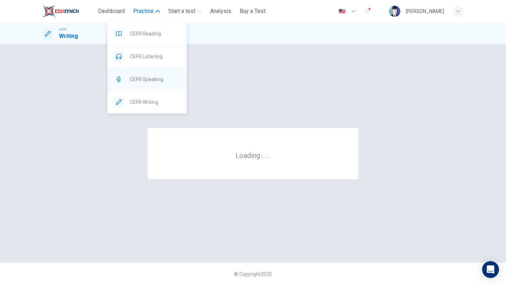
scroll to position [0, 0]
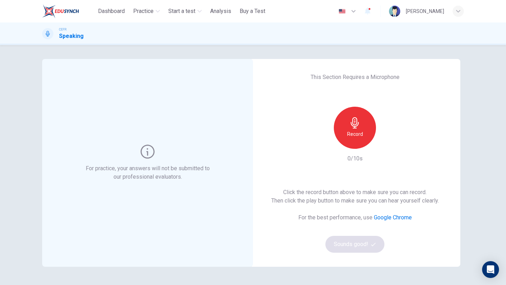
click at [348, 124] on div "Record" at bounding box center [355, 128] width 42 height 42
click at [348, 124] on div "Stop" at bounding box center [355, 128] width 42 height 42
click at [355, 243] on button "Sounds good!" at bounding box center [354, 244] width 59 height 17
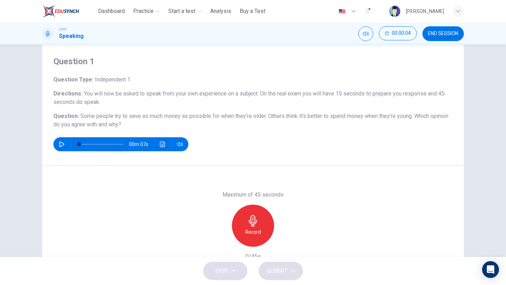
scroll to position [34, 0]
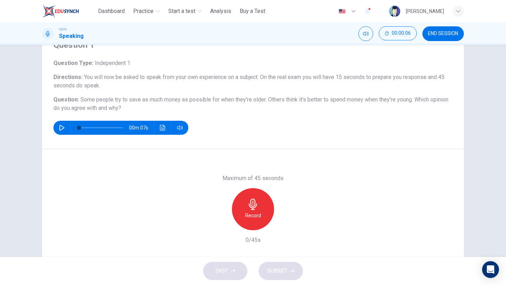
drag, startPoint x: 118, startPoint y: 109, endPoint x: 80, endPoint y: 99, distance: 39.2
click at [80, 99] on h6 "Question : Some people try to save as much money as possible for when they’re o…" at bounding box center [252, 104] width 399 height 17
